Goal: Information Seeking & Learning: Find specific page/section

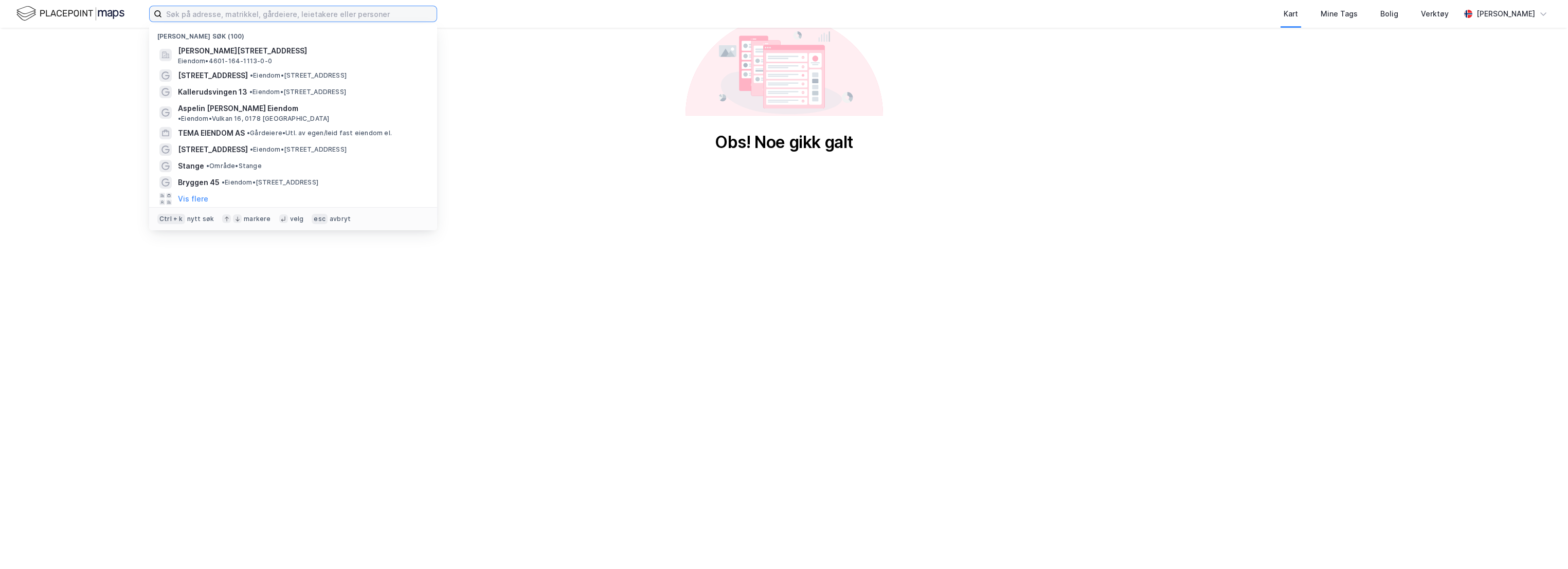
click at [208, 16] on input at bounding box center [299, 14] width 275 height 15
click at [240, 60] on span "Eiendom • 4601-164-1113-0-0" at bounding box center [225, 61] width 94 height 8
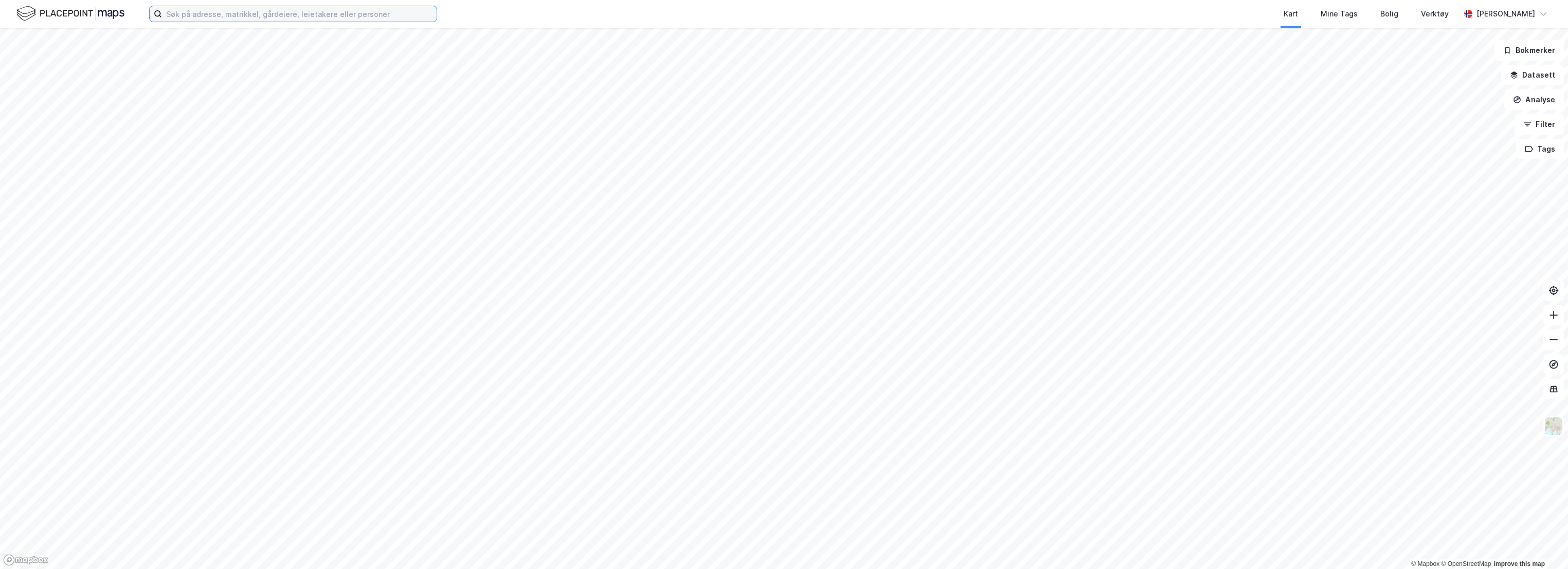
click at [207, 12] on input at bounding box center [299, 14] width 275 height 15
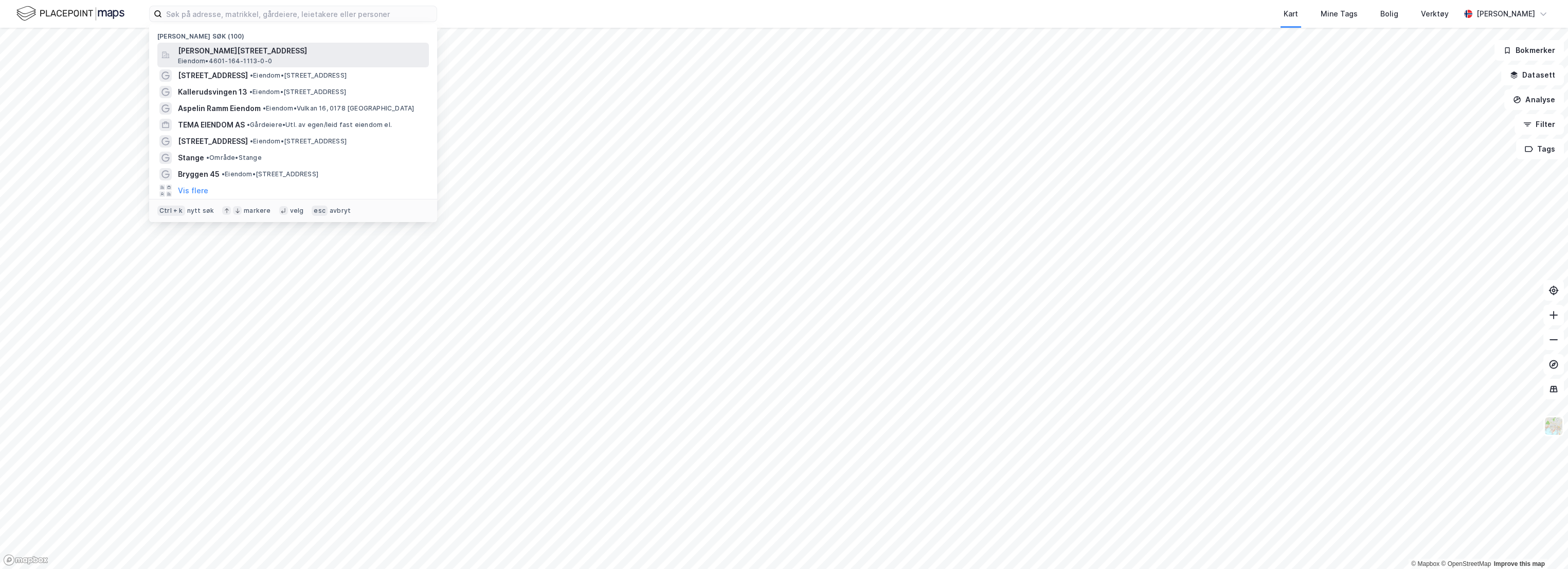
click at [236, 53] on span "[PERSON_NAME][STREET_ADDRESS]" at bounding box center [301, 50] width 246 height 12
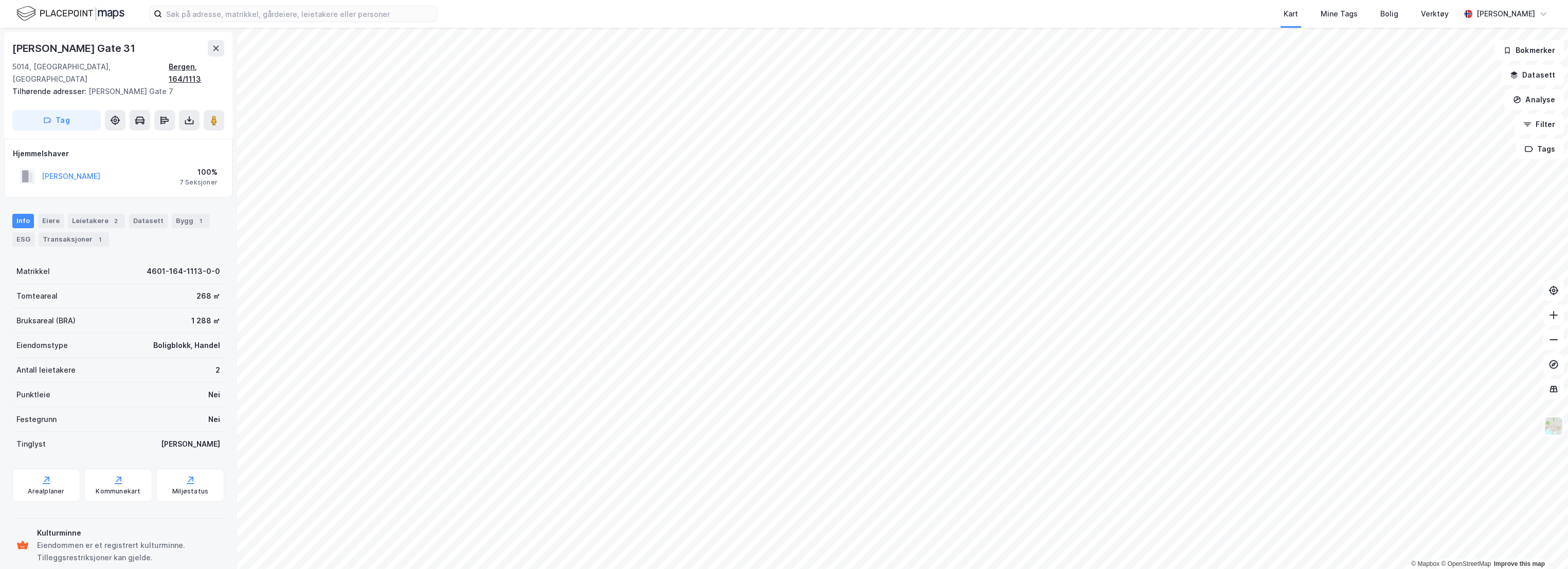
click at [206, 66] on div "Bergen, 164/1113" at bounding box center [196, 73] width 56 height 24
click at [56, 214] on div "Eiere" at bounding box center [51, 221] width 26 height 15
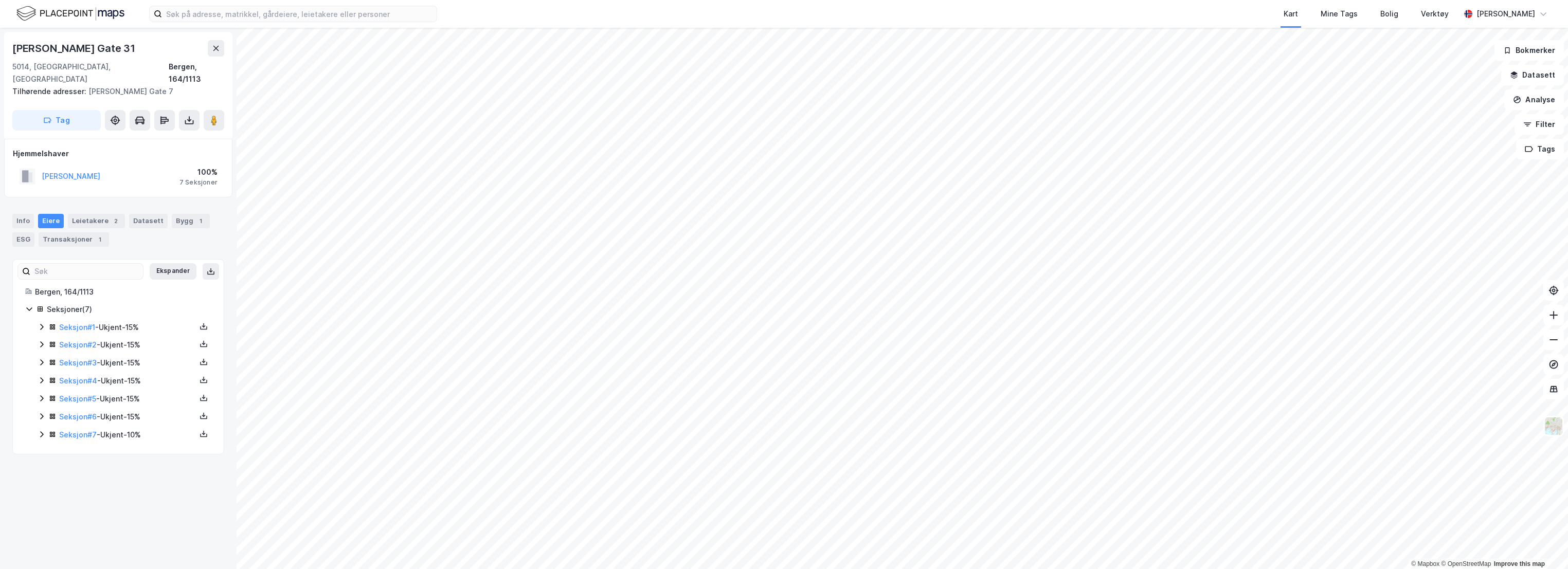
click at [41, 324] on icon at bounding box center [41, 327] width 3 height 6
click at [41, 375] on icon at bounding box center [41, 379] width 8 height 8
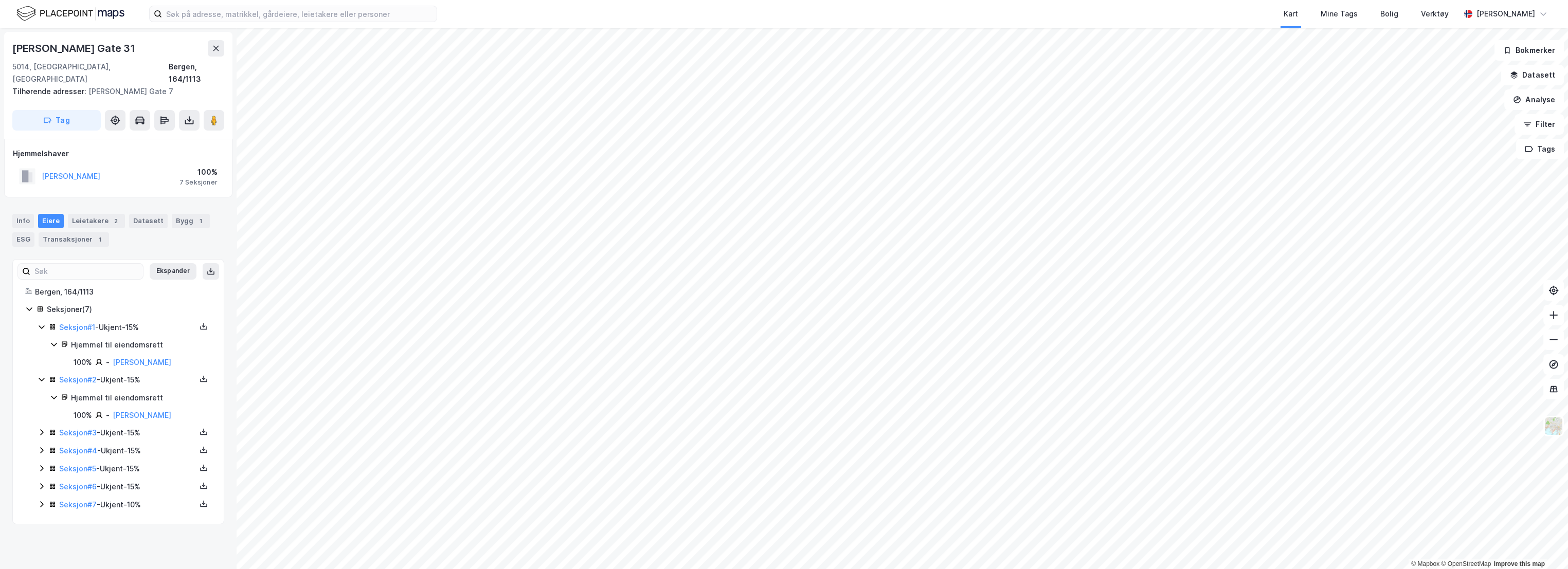
click at [43, 430] on icon at bounding box center [41, 433] width 3 height 6
click at [42, 481] on icon at bounding box center [41, 486] width 8 height 8
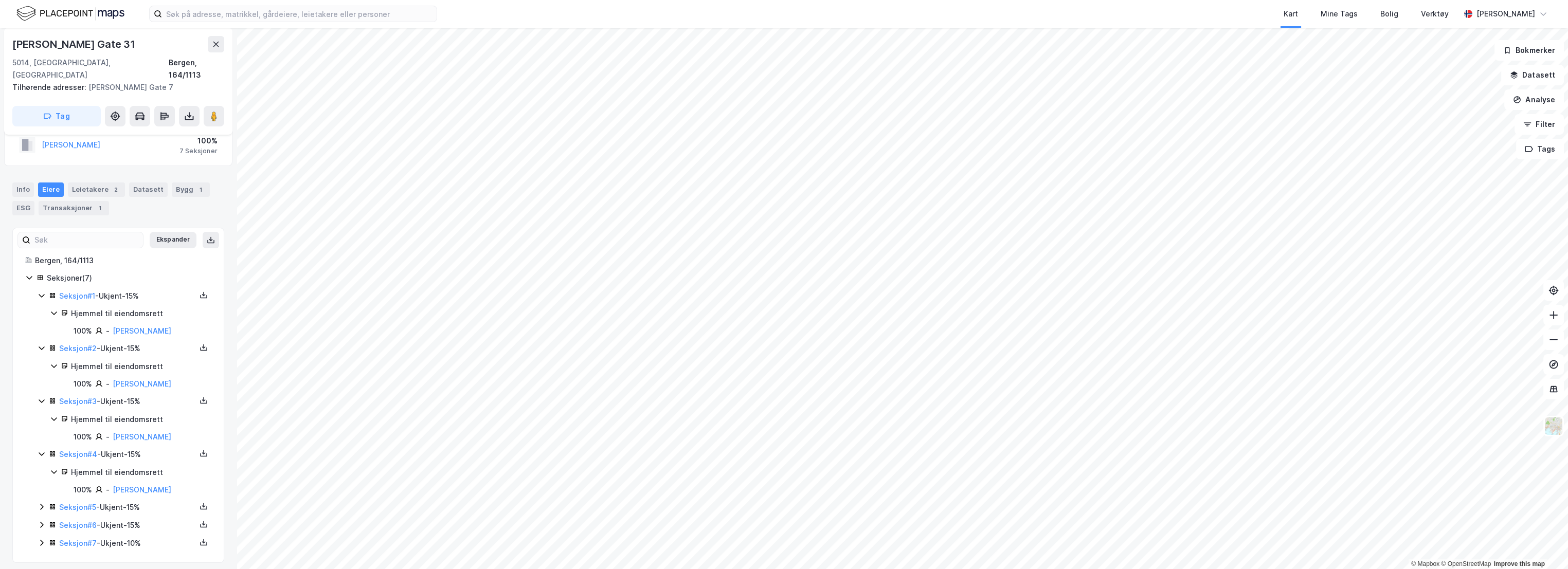
click at [41, 539] on icon at bounding box center [41, 543] width 8 height 8
drag, startPoint x: 41, startPoint y: 521, endPoint x: 41, endPoint y: 504, distance: 17.0
click at [41, 521] on icon at bounding box center [41, 525] width 8 height 8
click at [41, 503] on div "Seksjon # 5 - Ukjent - 15%" at bounding box center [124, 507] width 174 height 13
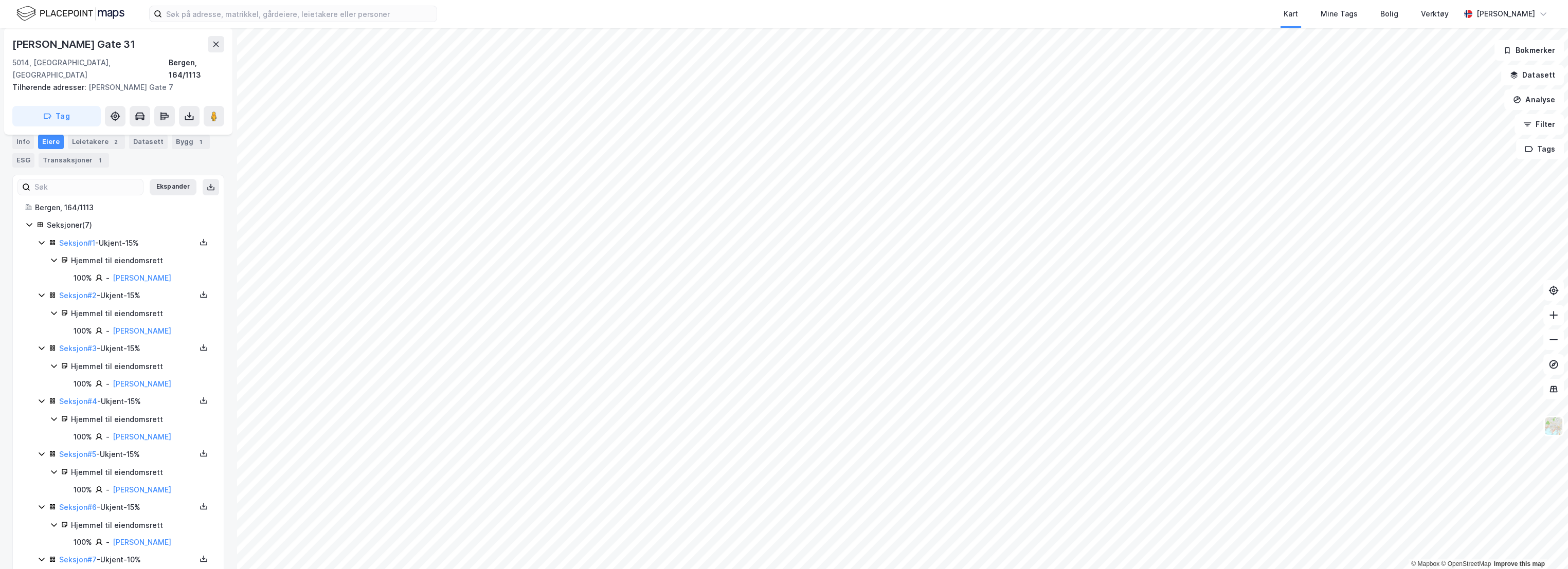
scroll to position [138, 0]
click at [82, 502] on link "Seksjon # 7" at bounding box center [78, 506] width 37 height 9
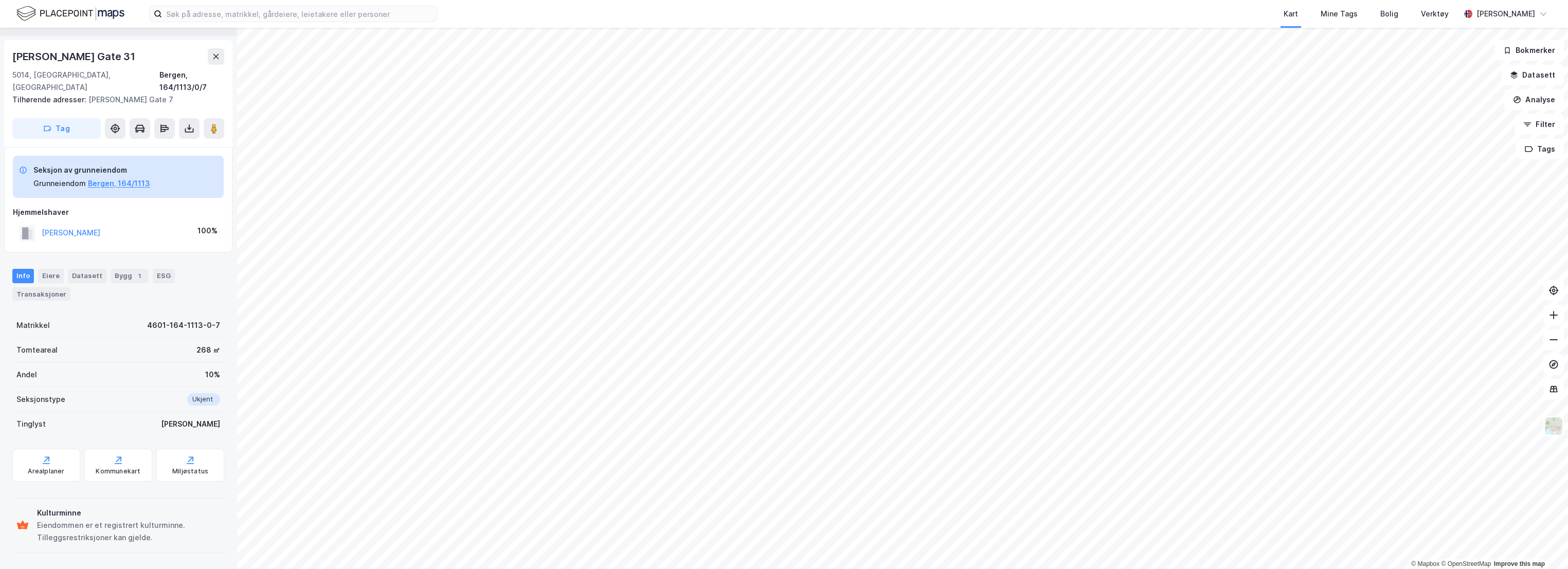
scroll to position [12, 0]
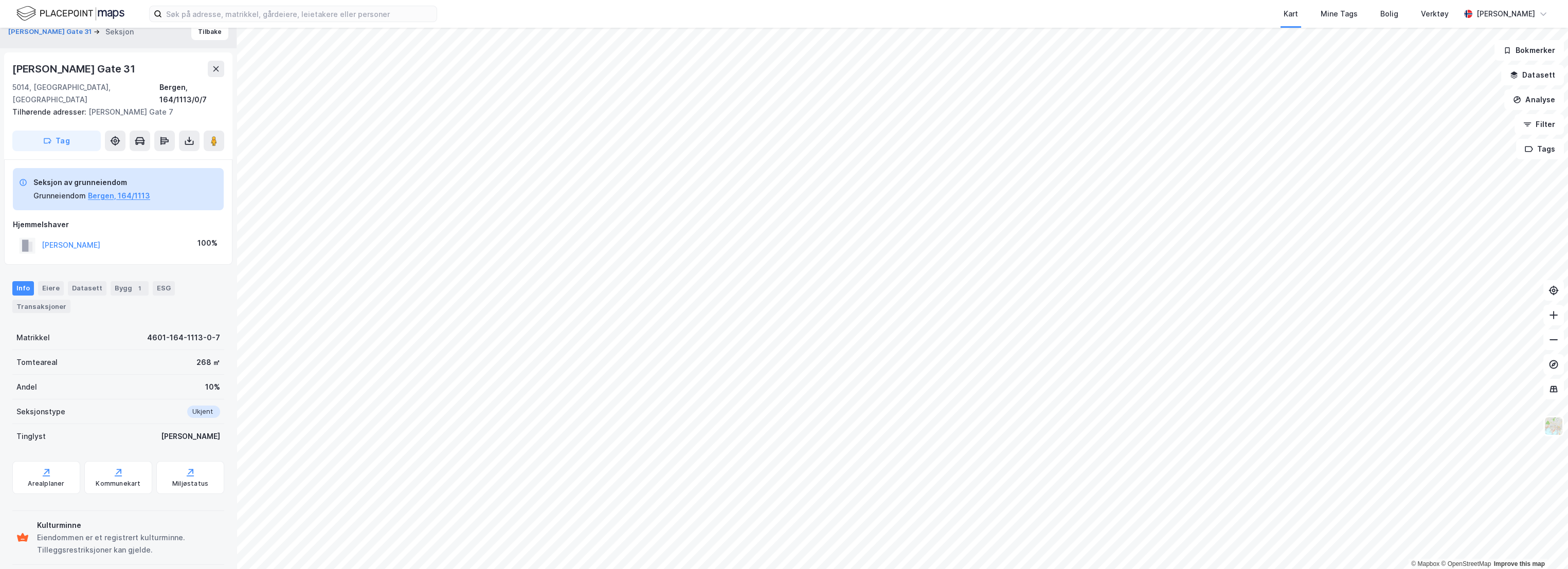
click at [131, 379] on div "Andel 10%" at bounding box center [118, 387] width 212 height 24
click at [206, 41] on div "[PERSON_NAME] Gate 31 Seksjon Tilbake" at bounding box center [118, 32] width 237 height 33
click at [204, 36] on button "Tilbake" at bounding box center [210, 32] width 37 height 16
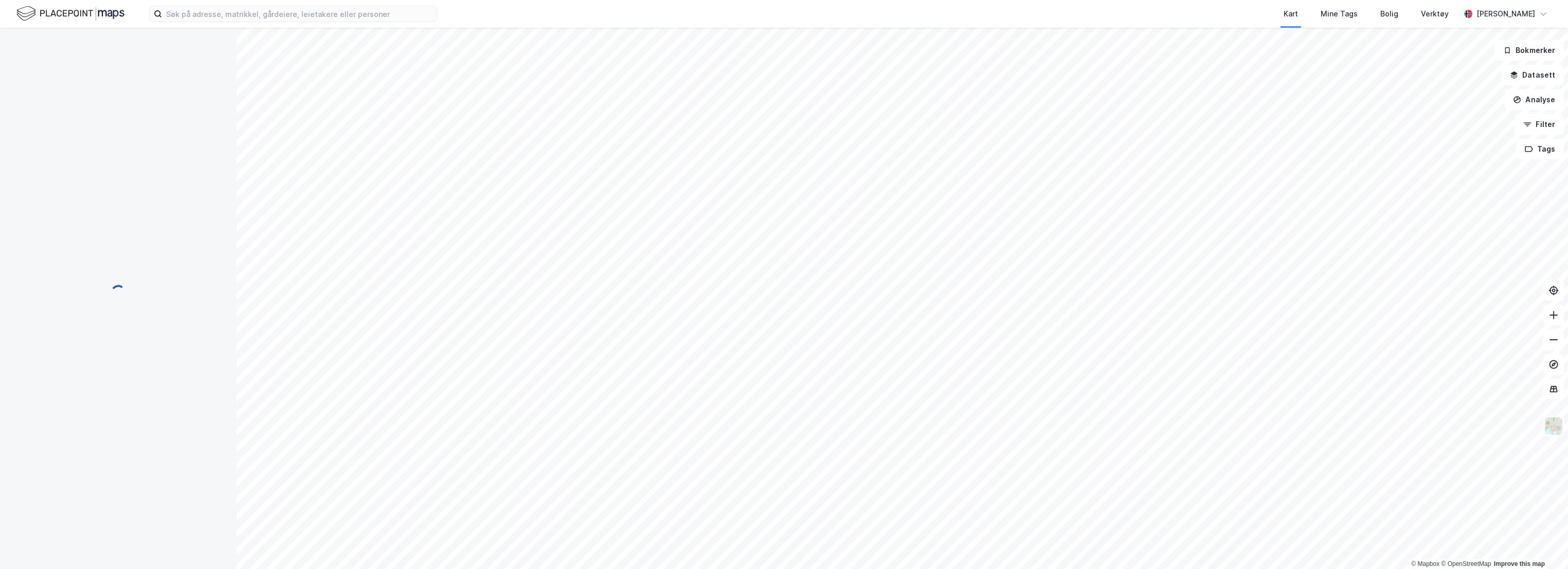
scroll to position [12, 0]
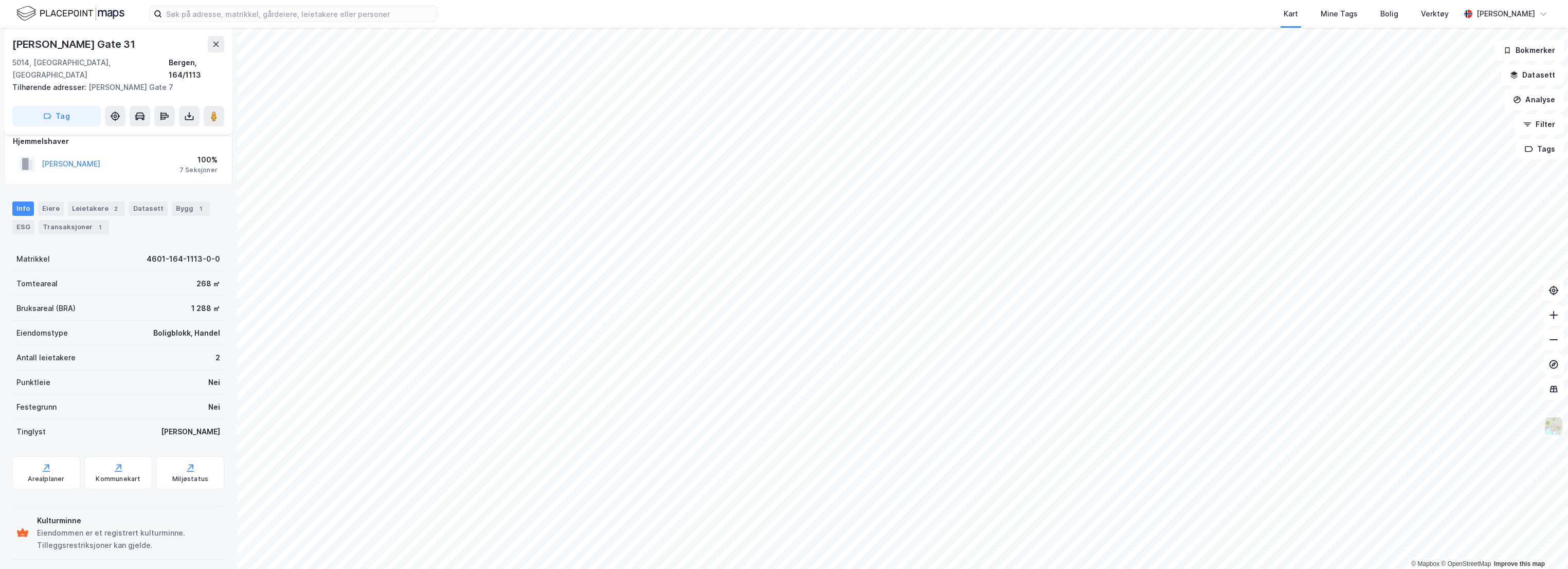
click at [1553, 428] on img at bounding box center [1553, 426] width 19 height 19
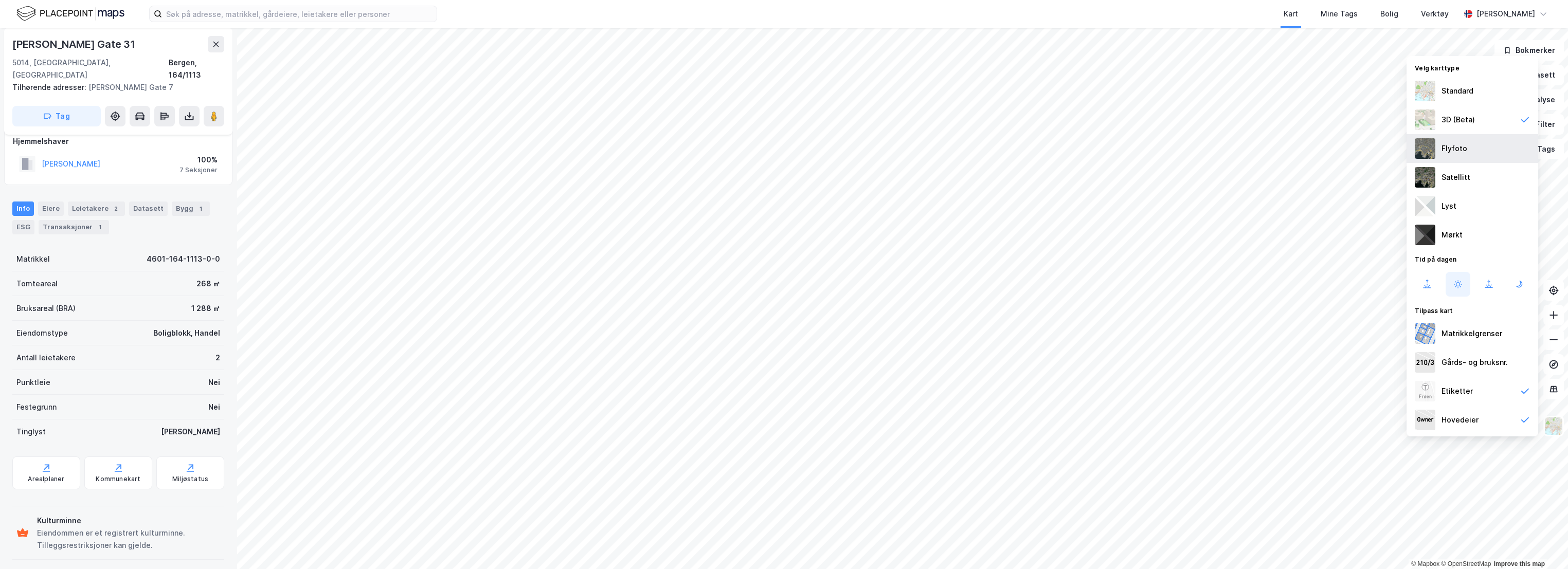
click at [1451, 148] on div "Flyfoto" at bounding box center [1454, 148] width 26 height 12
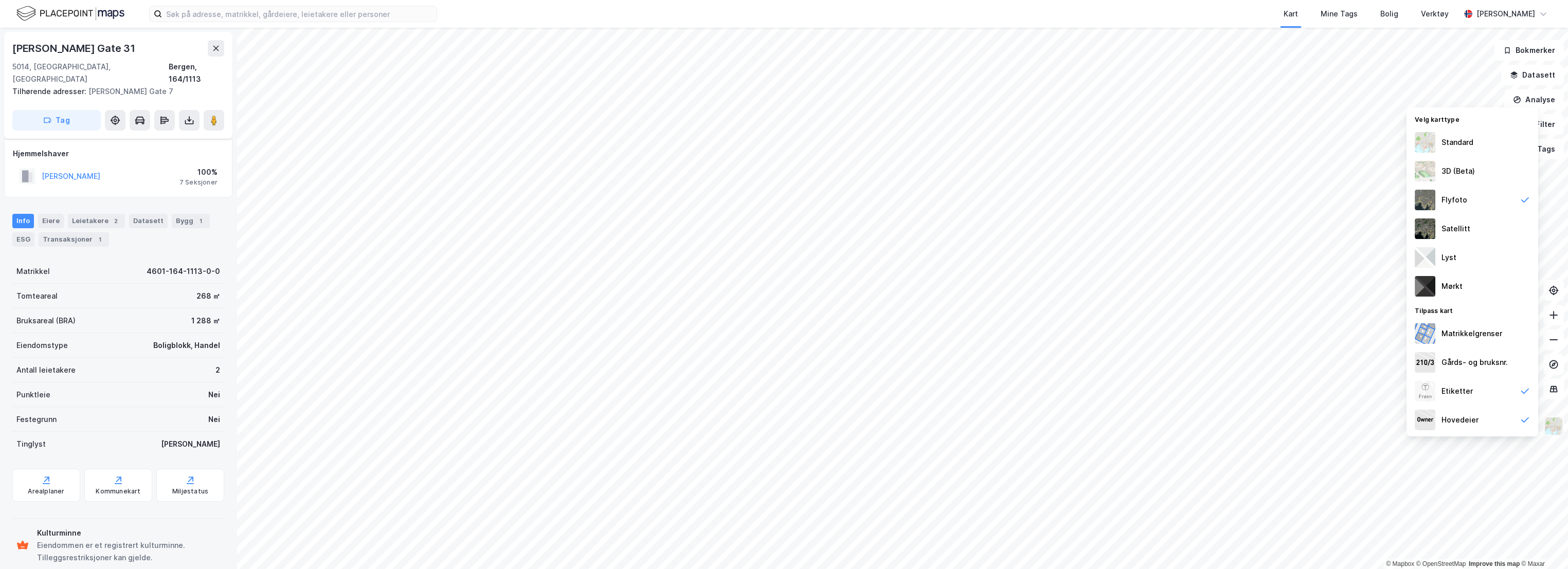
click at [1553, 426] on img at bounding box center [1553, 426] width 19 height 19
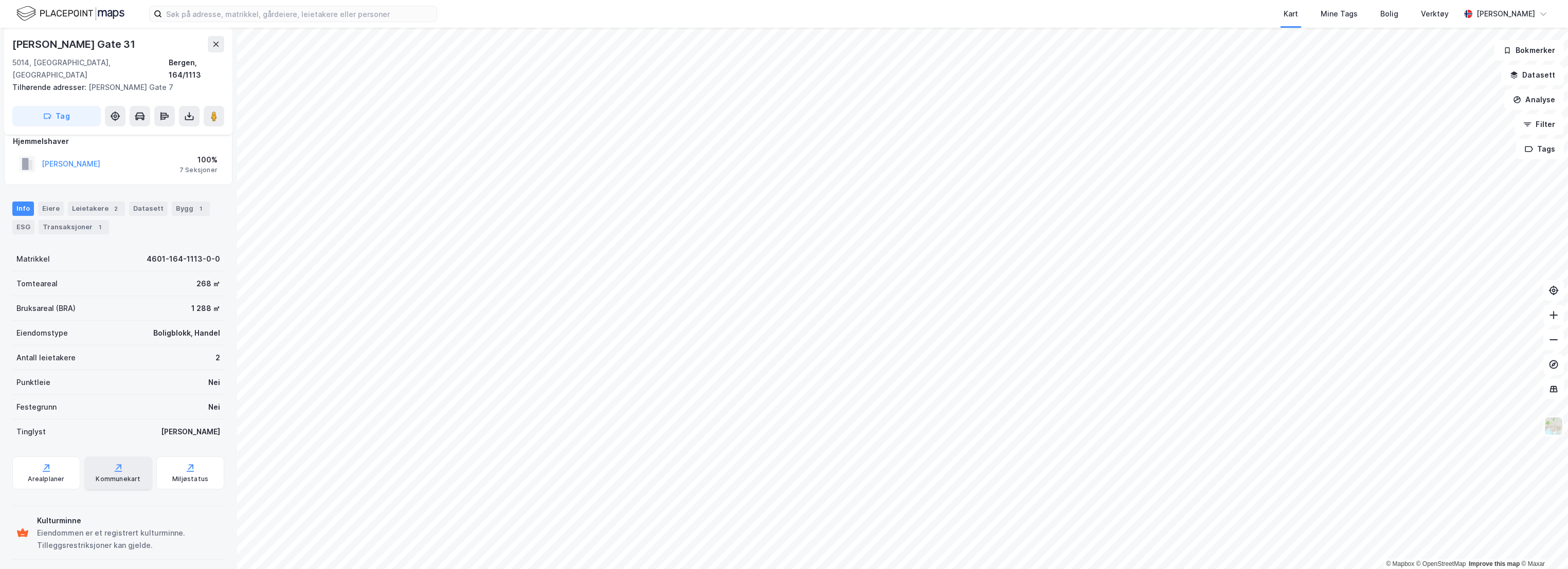
click at [123, 456] on div "Kommunekart" at bounding box center [118, 473] width 68 height 33
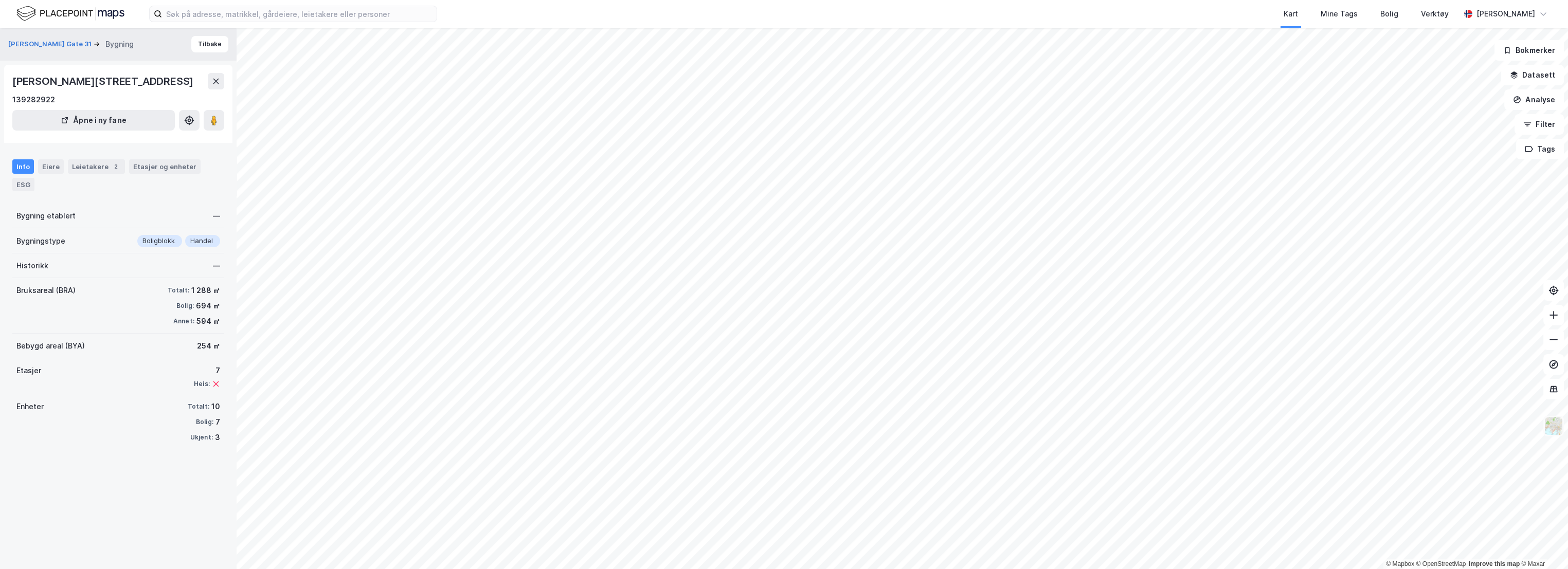
click at [1554, 430] on img at bounding box center [1553, 426] width 19 height 19
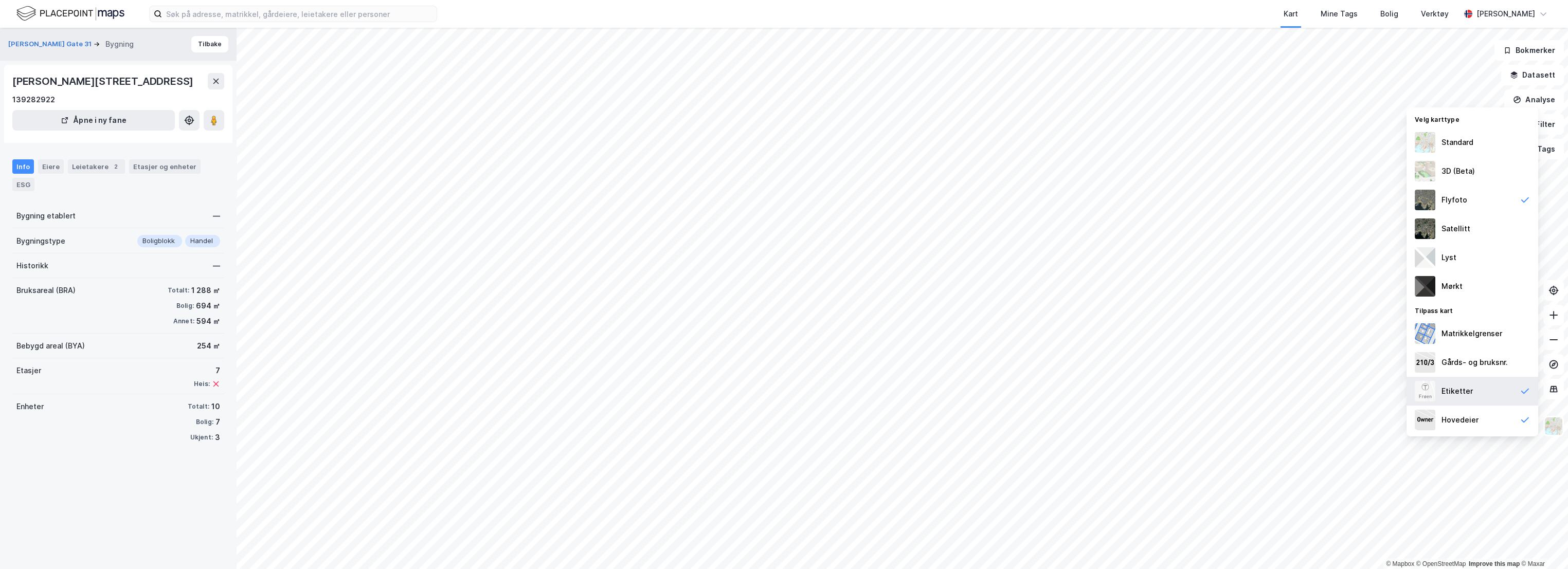
click at [1501, 386] on div "Etiketter" at bounding box center [1472, 391] width 131 height 29
click at [1489, 417] on div "Hovedeier" at bounding box center [1472, 420] width 131 height 29
